Goal: Task Accomplishment & Management: Manage account settings

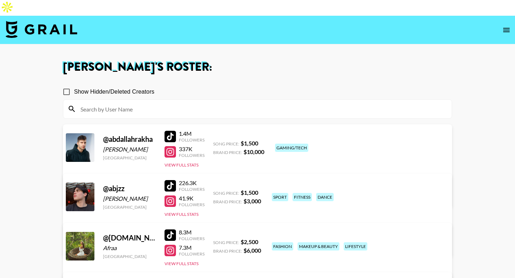
click at [503, 26] on icon "open drawer" at bounding box center [506, 30] width 9 height 9
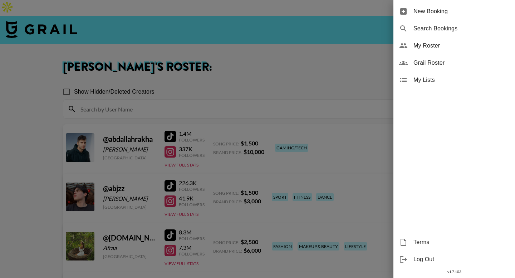
click at [434, 44] on span "My Roster" at bounding box center [462, 46] width 96 height 9
click at [314, 54] on div at bounding box center [257, 139] width 515 height 278
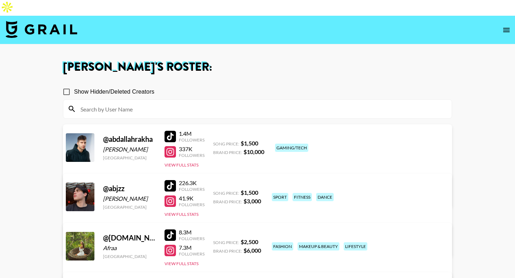
click at [208, 103] on input at bounding box center [261, 108] width 371 height 11
click at [67, 84] on input "Show Hidden/Deleted Creators" at bounding box center [66, 91] width 15 height 15
checkbox input "true"
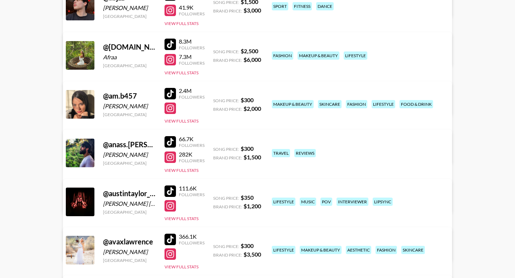
scroll to position [307, 0]
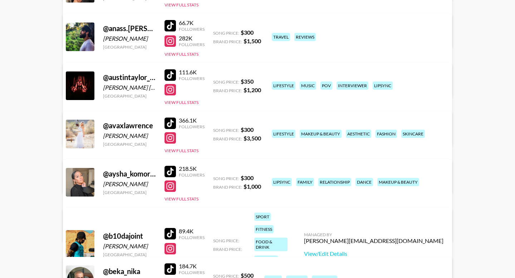
drag, startPoint x: 445, startPoint y: 114, endPoint x: 354, endPoint y: 114, distance: 90.9
click at [354, 114] on div "@ avaxlawrence Ava Lawrence United States 366.1K Followers View Full Stats Song…" at bounding box center [257, 152] width 389 height 82
copy div "kendall.barron@grail-talent.com"
click at [351, 117] on div "@ avaxlawrence Ava Lawrence United States 366.1K Followers View Full Stats Song…" at bounding box center [257, 152] width 389 height 82
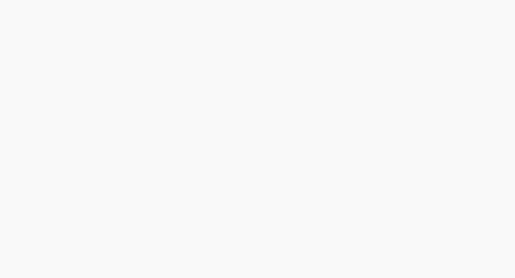
scroll to position [0, 0]
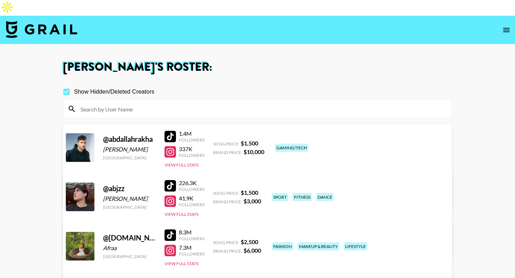
click at [170, 103] on input at bounding box center [261, 108] width 371 height 11
type input "a"
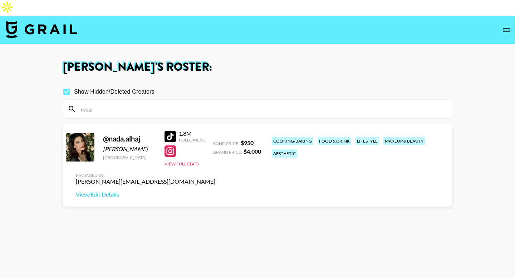
type input "nada"
click at [171, 193] on section "Show Hidden/Deleted Creators nada @ nada.alhaj Nada Samir Al Haj United Kingdom…" at bounding box center [257, 189] width 389 height 221
click at [215, 191] on link "View/Edit Details" at bounding box center [146, 194] width 140 height 7
click at [362, 62] on h1 "Joseph Karauli 's Roster:" at bounding box center [257, 67] width 389 height 11
click at [379, 62] on h1 "Joseph Karauli 's Roster:" at bounding box center [257, 67] width 389 height 11
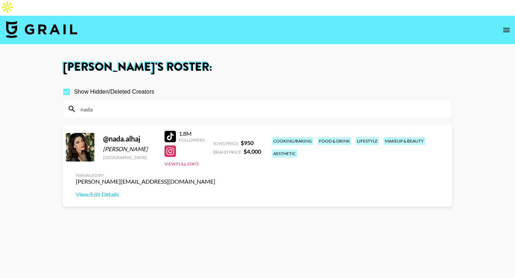
click at [33, 21] on img at bounding box center [42, 29] width 72 height 17
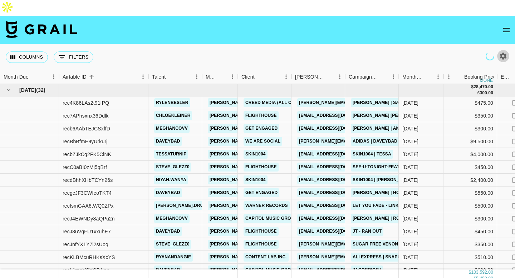
click at [506, 53] on icon "button" at bounding box center [503, 56] width 7 height 7
select select "Jun '25"
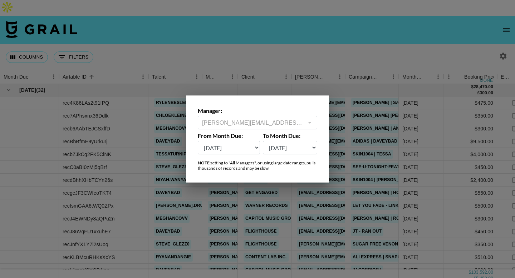
click at [198, 141] on select "Sep '26 Aug '26 Jul '26 Jun '26 May '26 Apr '26 Mar '26 Feb '26 Jan '26 Dec '25…" at bounding box center [229, 148] width 62 height 14
click at [263, 33] on div at bounding box center [257, 139] width 515 height 278
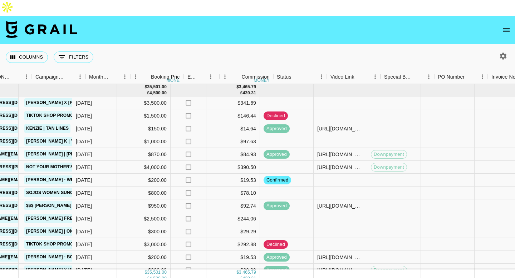
scroll to position [0, 219]
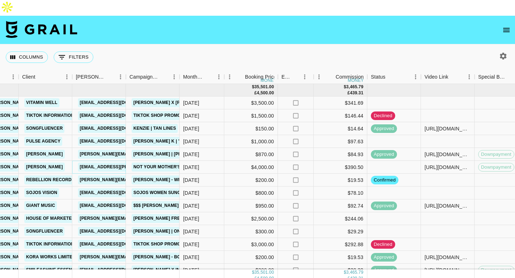
click at [100, 163] on link "karisg@fohr.co" at bounding box center [136, 167] width 117 height 9
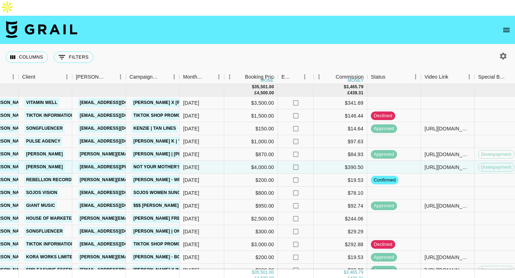
click at [31, 163] on link "[PERSON_NAME]" at bounding box center [44, 167] width 40 height 9
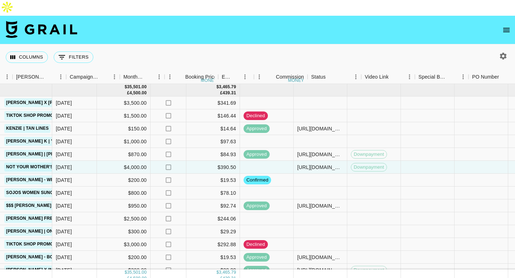
scroll to position [0, 373]
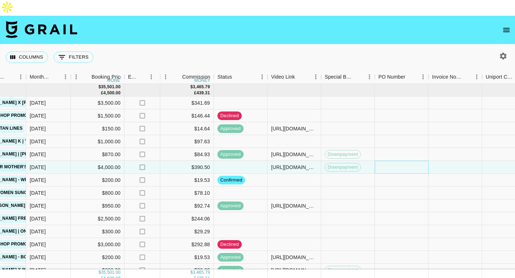
click at [392, 161] on div at bounding box center [402, 167] width 54 height 13
type input "P20247698-2"
click at [447, 174] on div at bounding box center [456, 180] width 54 height 13
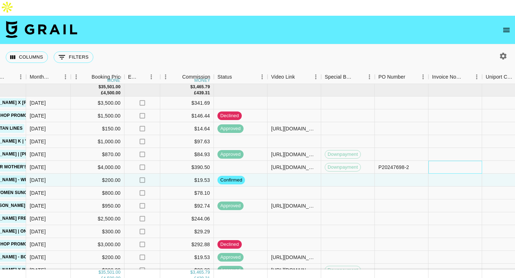
click at [448, 161] on div at bounding box center [456, 167] width 54 height 13
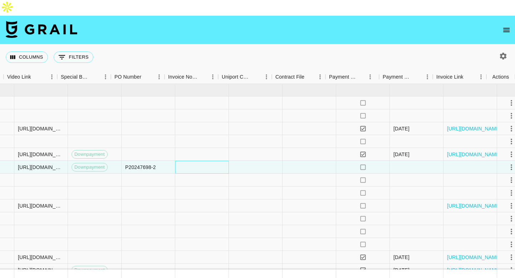
scroll to position [0, 637]
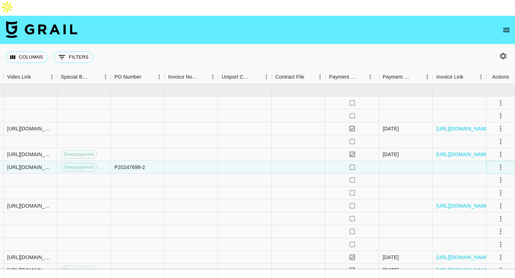
click at [497, 163] on icon "select merge strategy" at bounding box center [501, 167] width 9 height 9
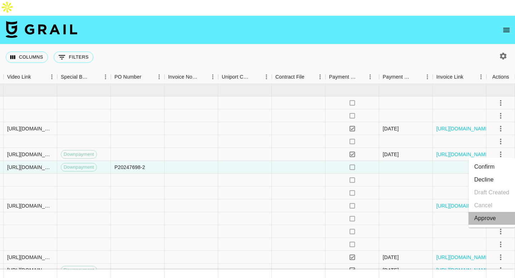
click at [485, 214] on div "Approve" at bounding box center [485, 218] width 22 height 9
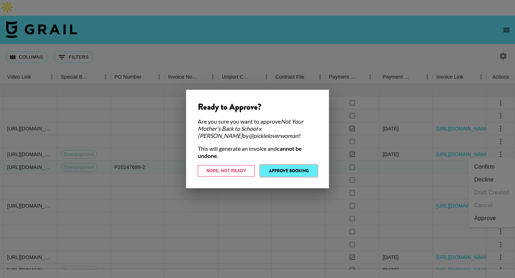
click at [284, 173] on button "Approve Booking" at bounding box center [288, 170] width 57 height 11
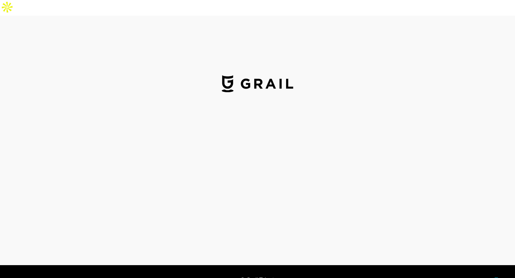
select select "USD"
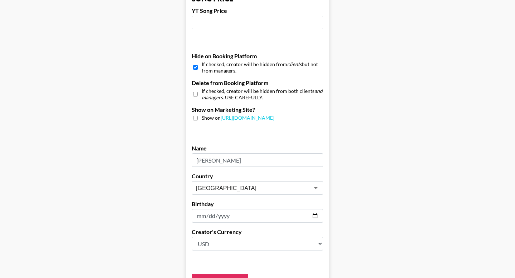
scroll to position [591, 0]
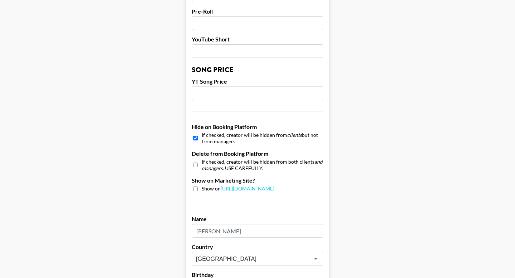
click at [196, 133] on input "checkbox" at bounding box center [195, 138] width 5 height 10
checkbox input "false"
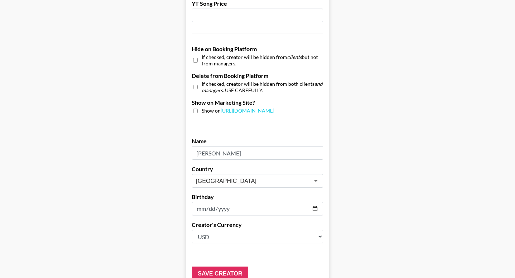
scroll to position [692, 0]
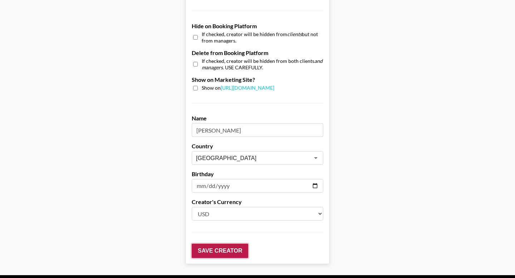
click at [213, 244] on input "Save Creator" at bounding box center [220, 251] width 57 height 14
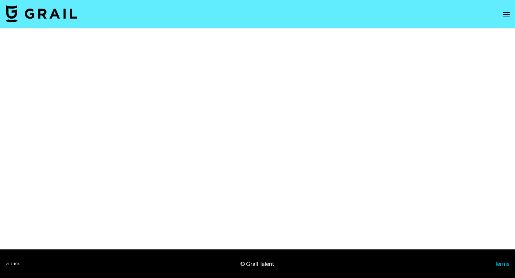
select select "Brand"
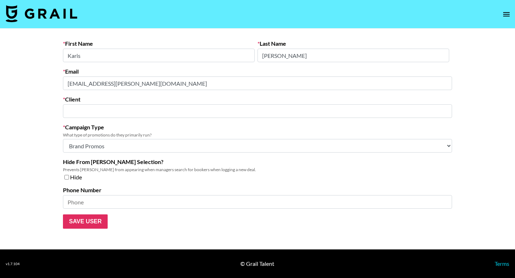
type input "[PERSON_NAME]"
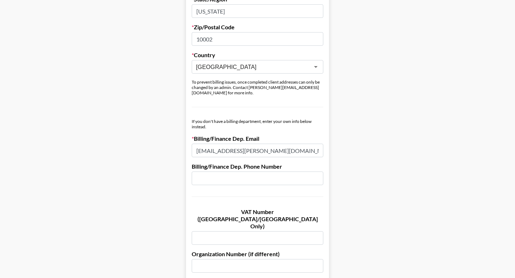
scroll to position [541, 0]
